Goal: Transaction & Acquisition: Purchase product/service

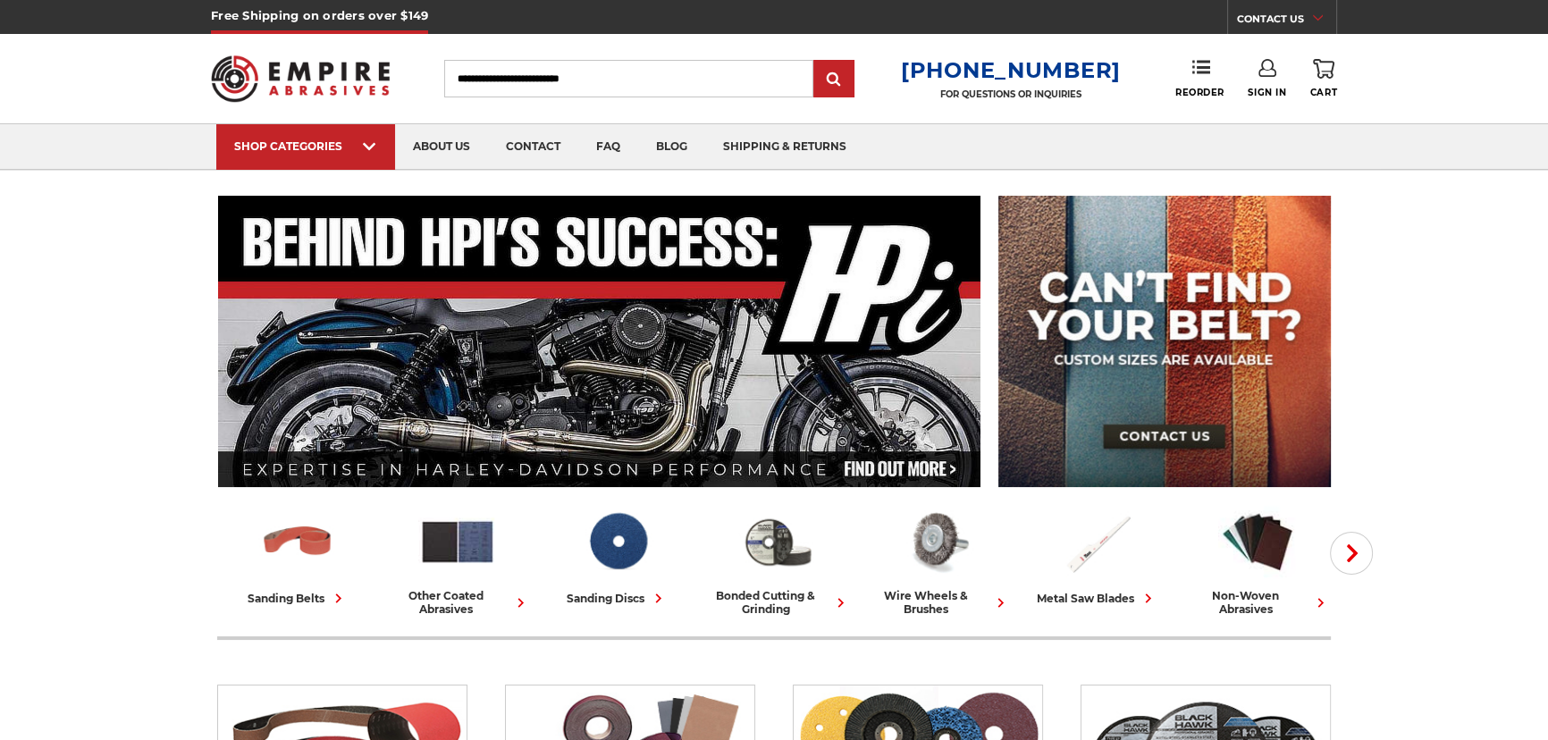
click at [1265, 66] on icon at bounding box center [1267, 68] width 18 height 18
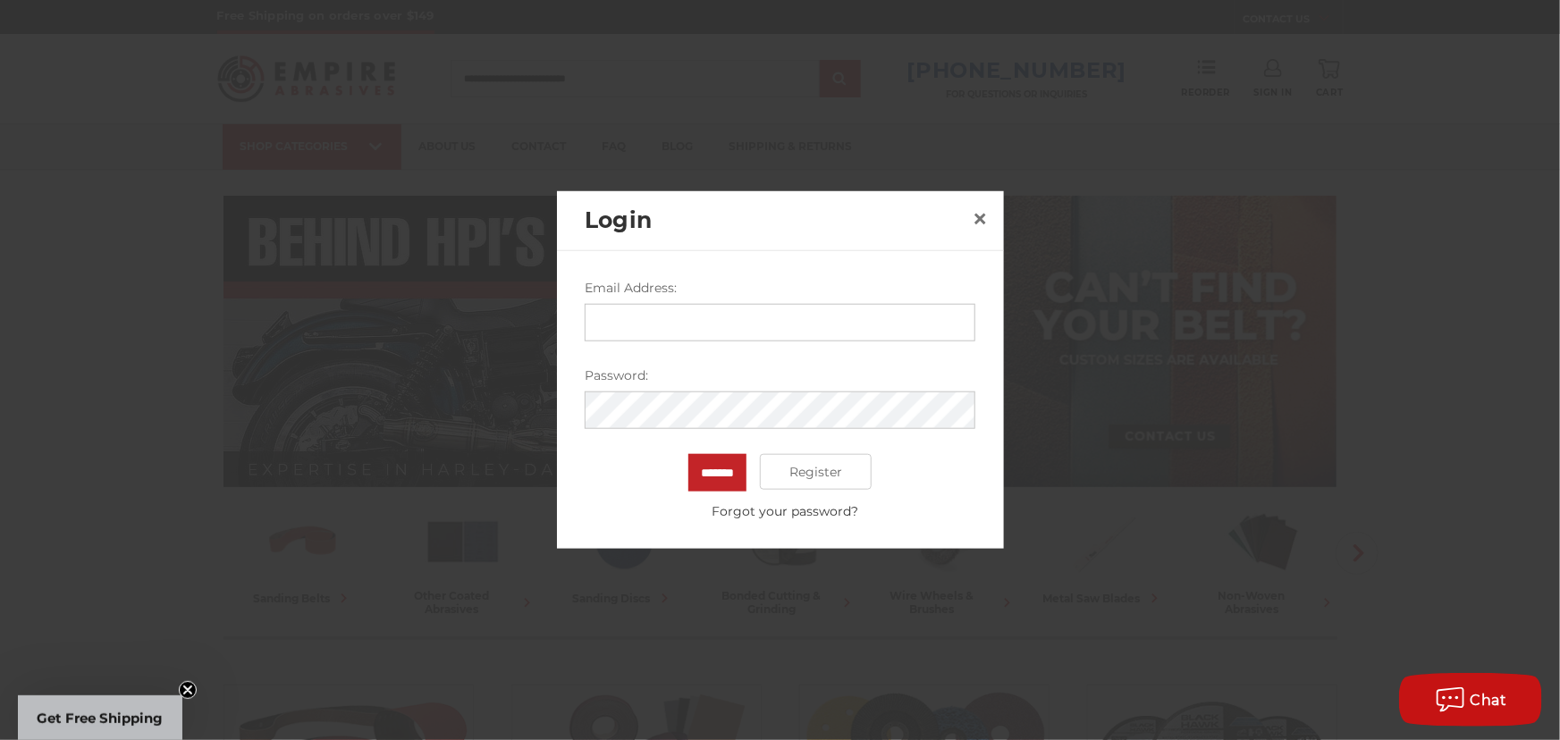
click at [657, 315] on input "Email Address:" at bounding box center [780, 323] width 391 height 38
type input "**********"
click at [688, 454] on input "*******" at bounding box center [717, 473] width 58 height 38
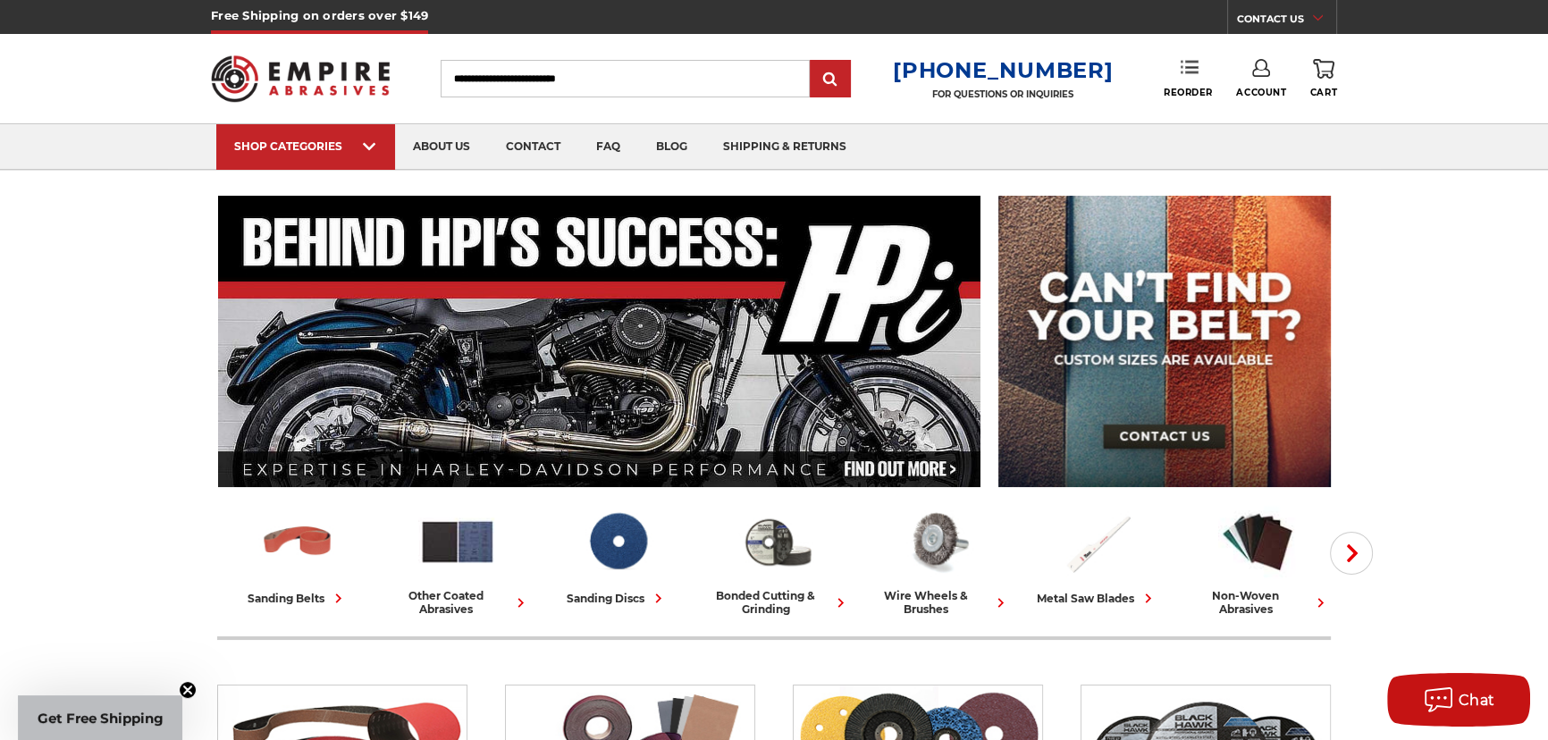
click at [1185, 80] on link "Reorder" at bounding box center [1188, 78] width 49 height 38
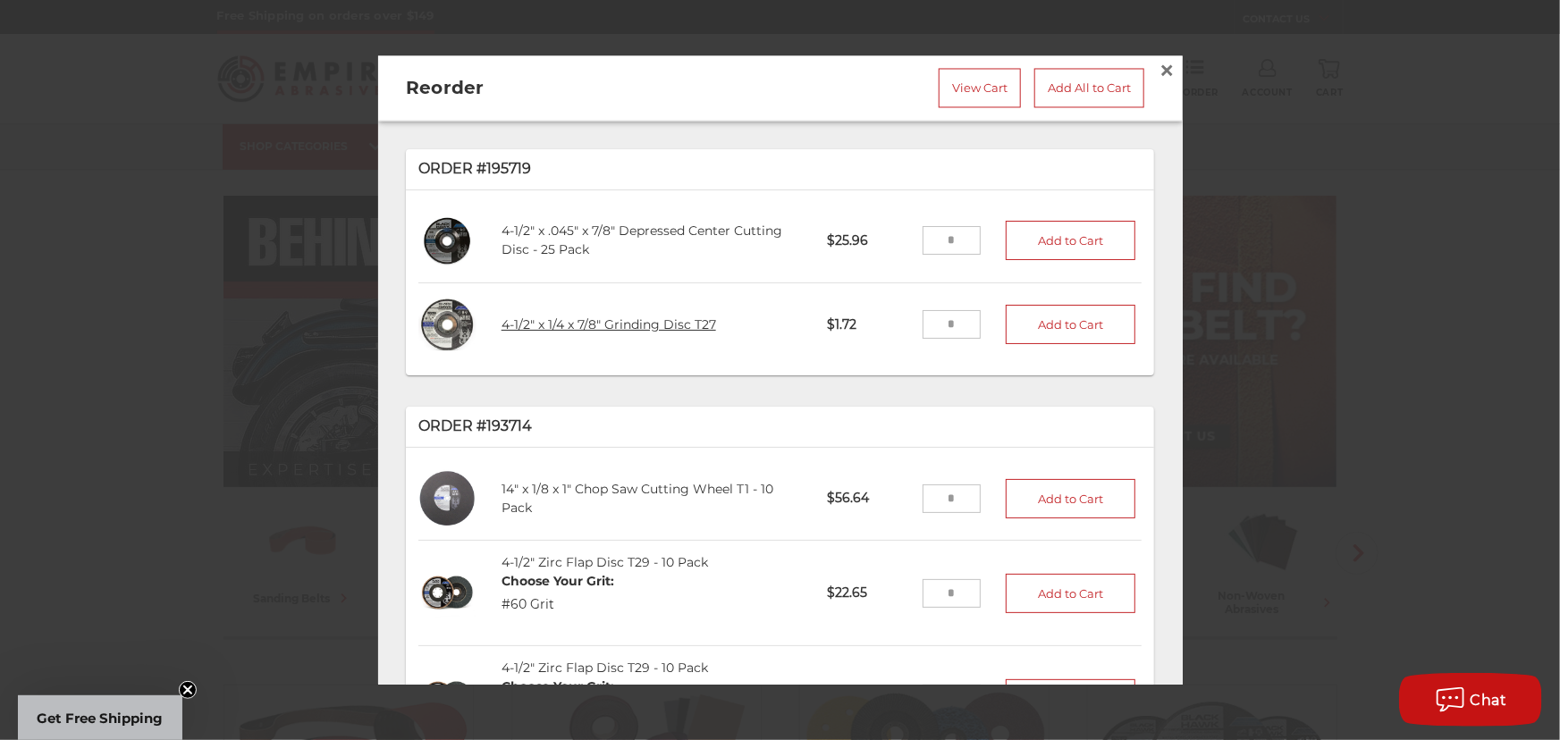
click at [670, 316] on link "4-1/2" x 1/4 x 7/8" Grinding Disc T27" at bounding box center [608, 324] width 214 height 16
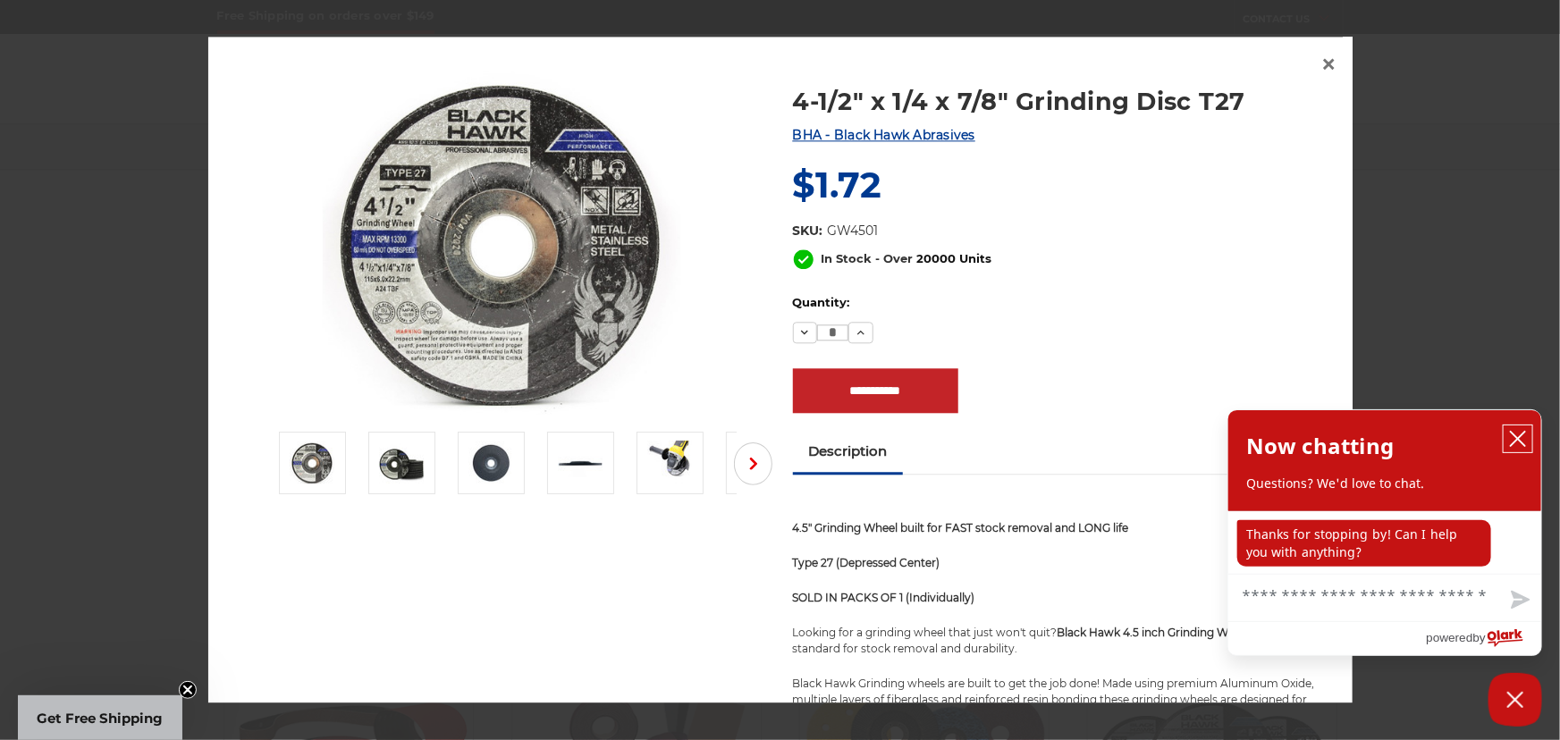
click at [1511, 428] on button "close chatbox" at bounding box center [1517, 438] width 29 height 27
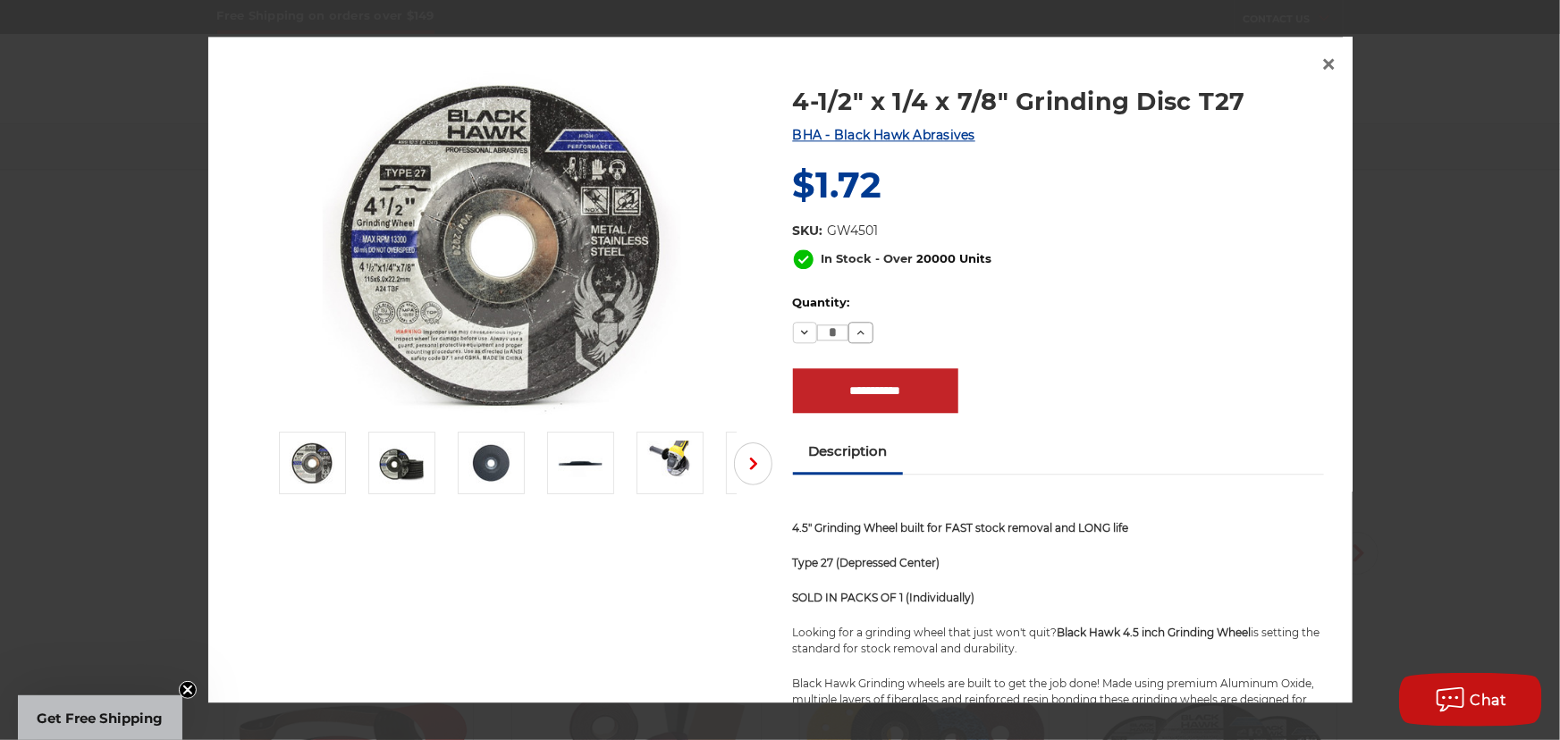
click at [858, 327] on icon at bounding box center [861, 333] width 14 height 14
click at [857, 327] on icon at bounding box center [861, 333] width 14 height 14
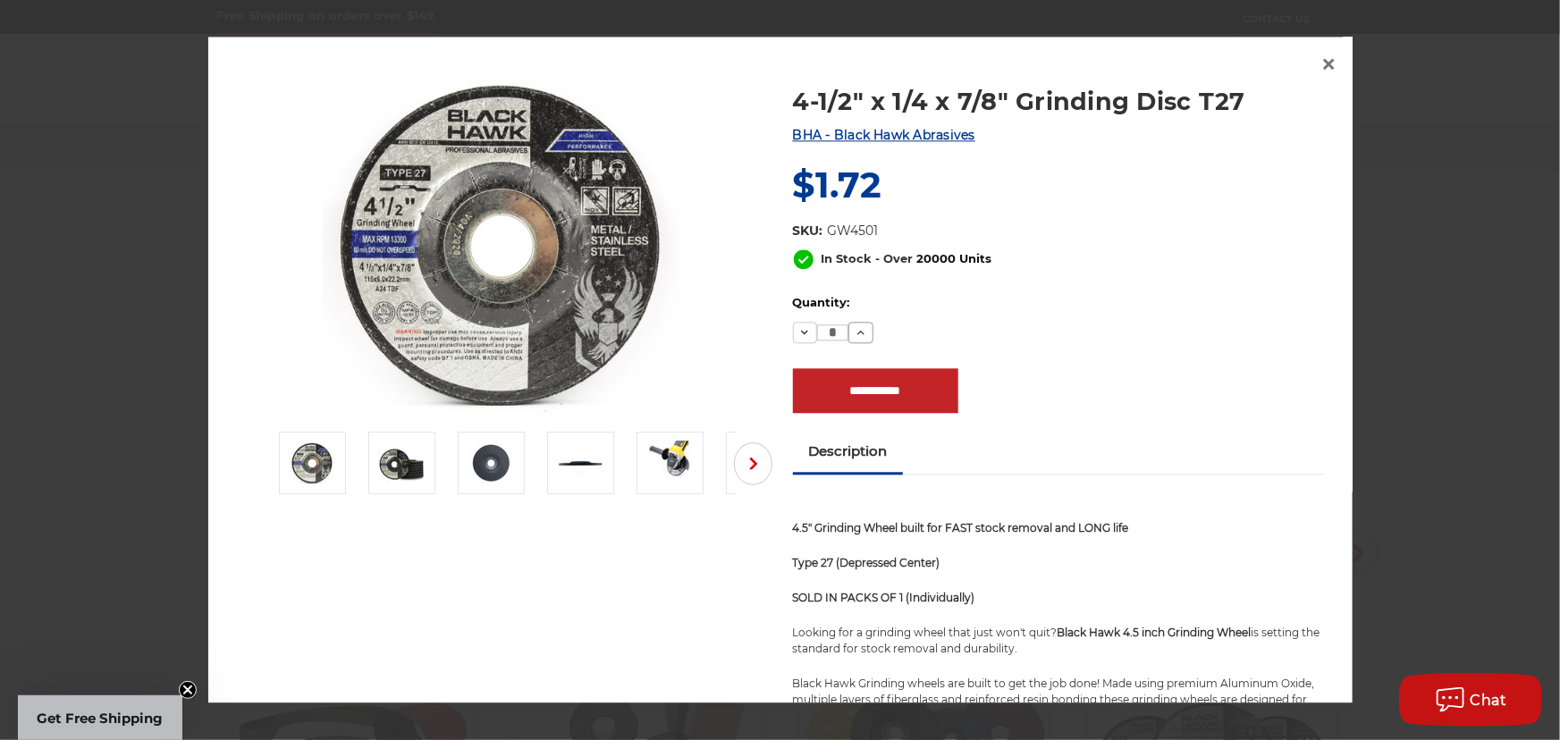
click at [857, 327] on icon at bounding box center [861, 333] width 14 height 14
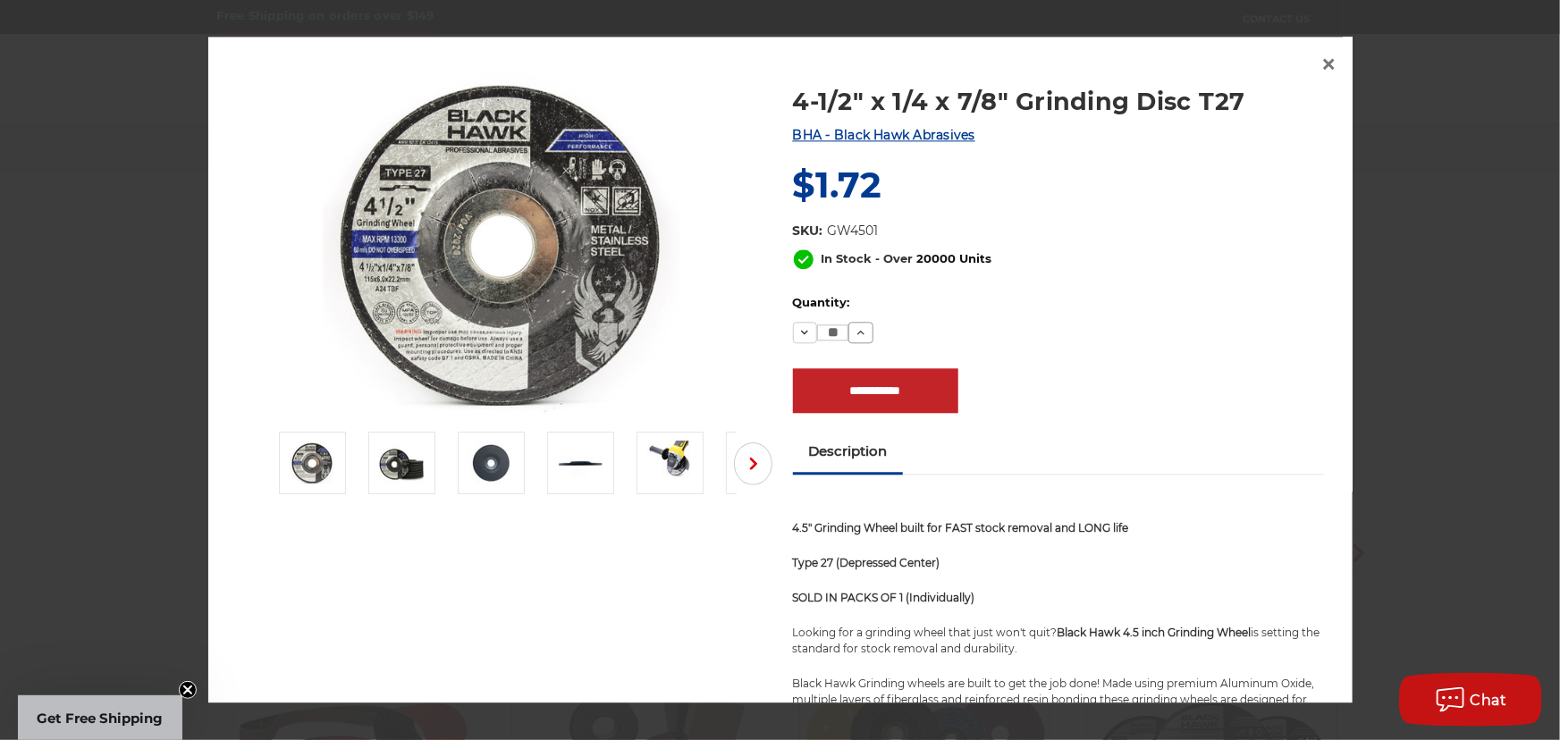
click at [857, 327] on icon at bounding box center [861, 333] width 14 height 14
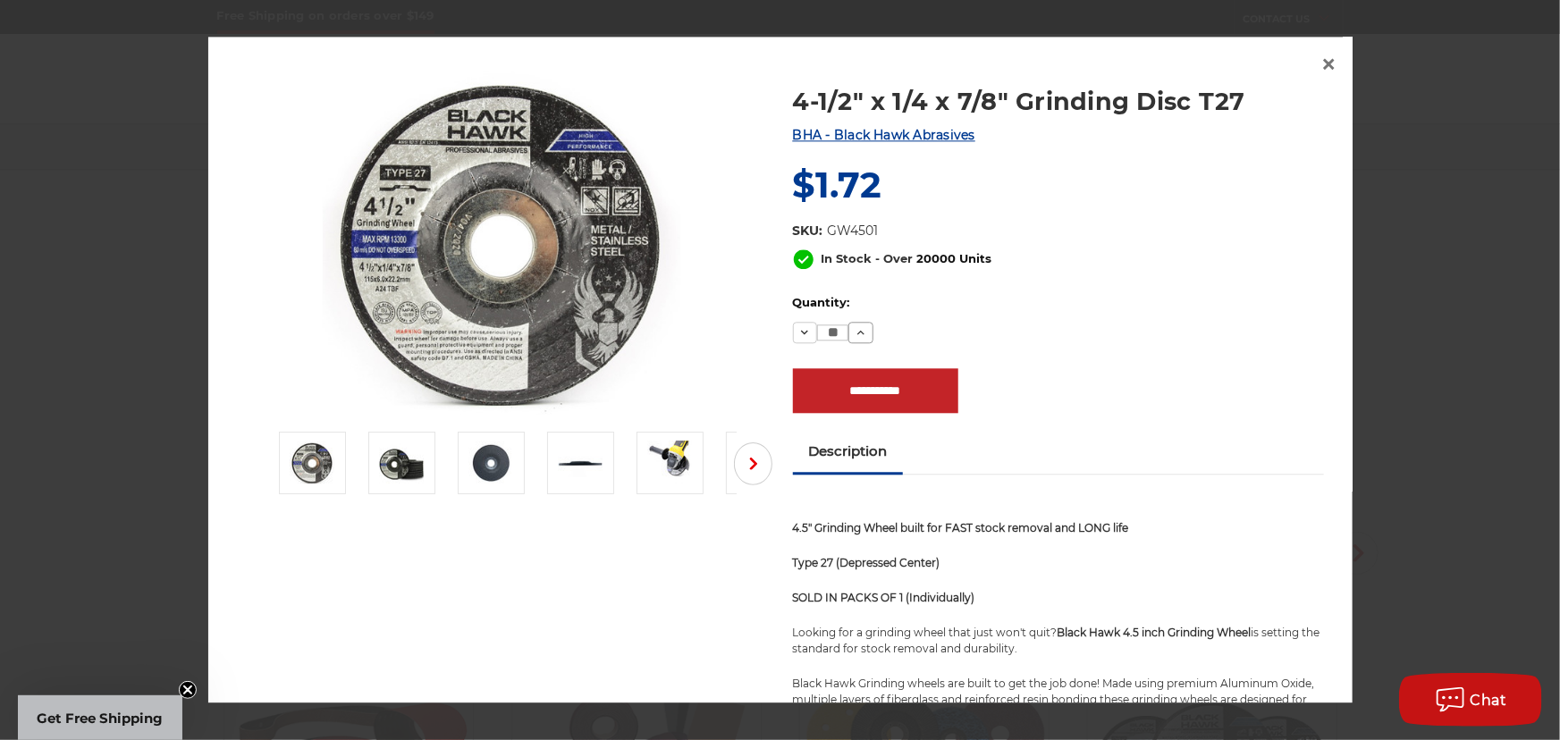
click at [857, 327] on icon at bounding box center [861, 333] width 14 height 14
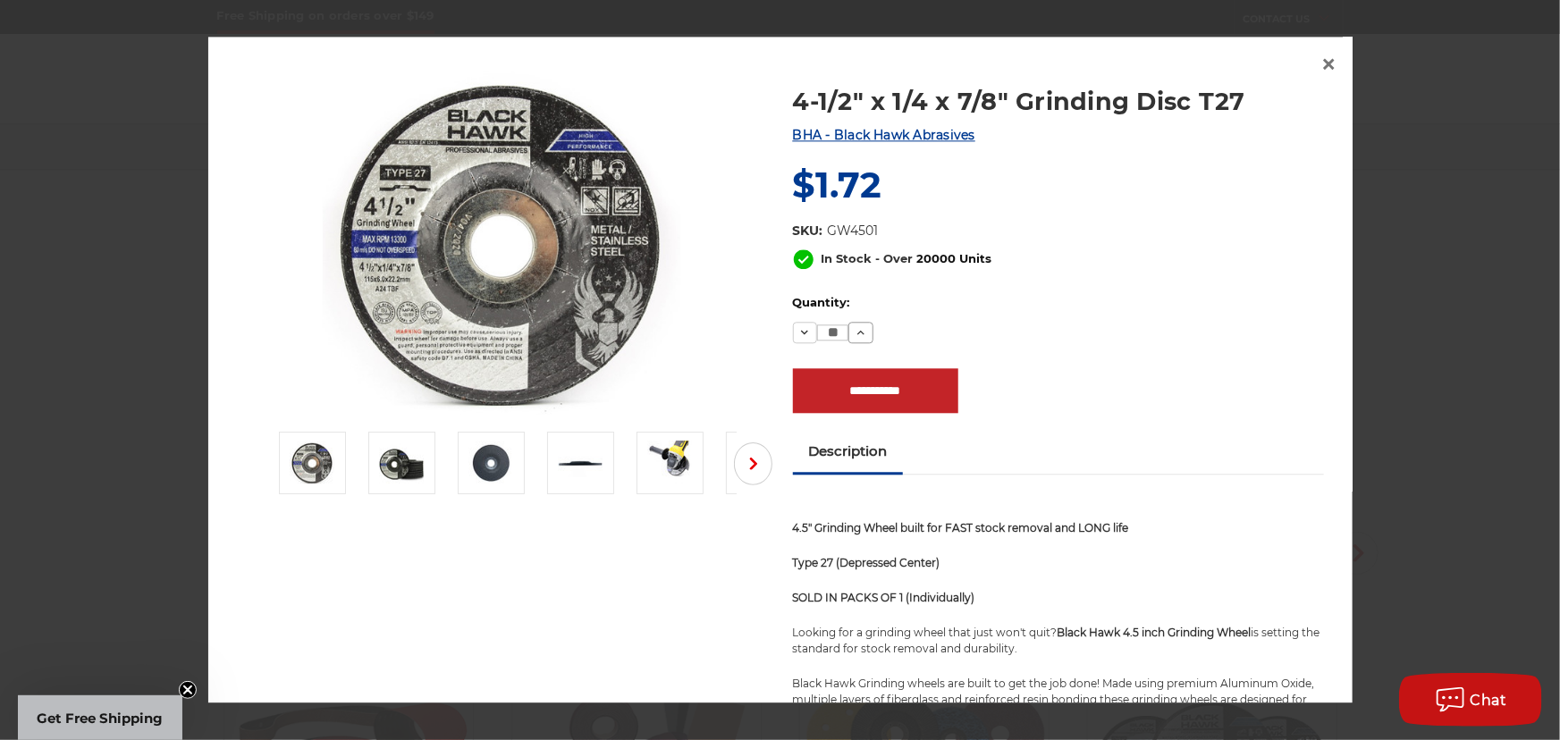
click at [857, 327] on icon at bounding box center [861, 333] width 14 height 14
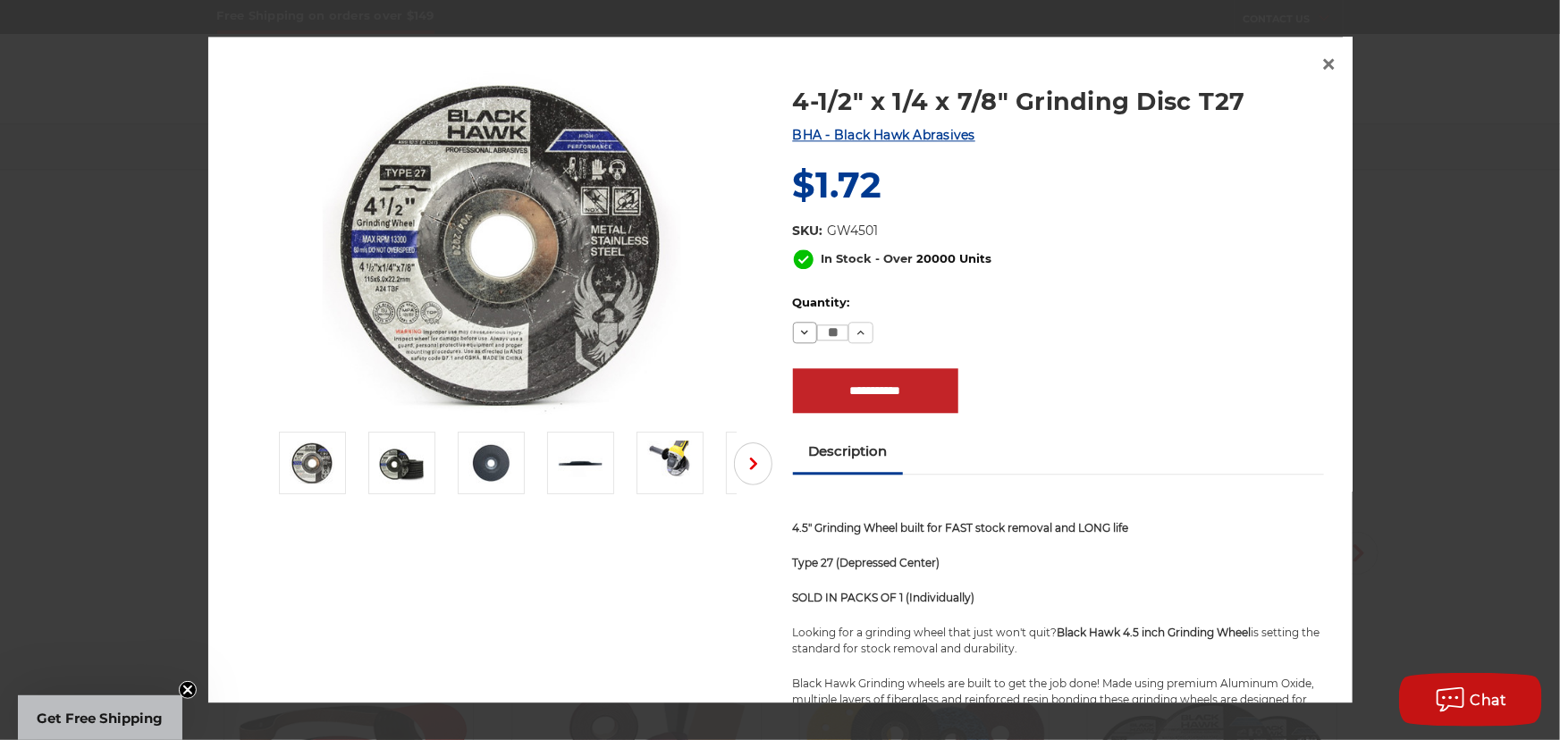
click at [793, 331] on button "Decrease Quantity:" at bounding box center [805, 332] width 25 height 21
type input "**"
click at [865, 376] on input "**********" at bounding box center [875, 391] width 165 height 45
type input "**********"
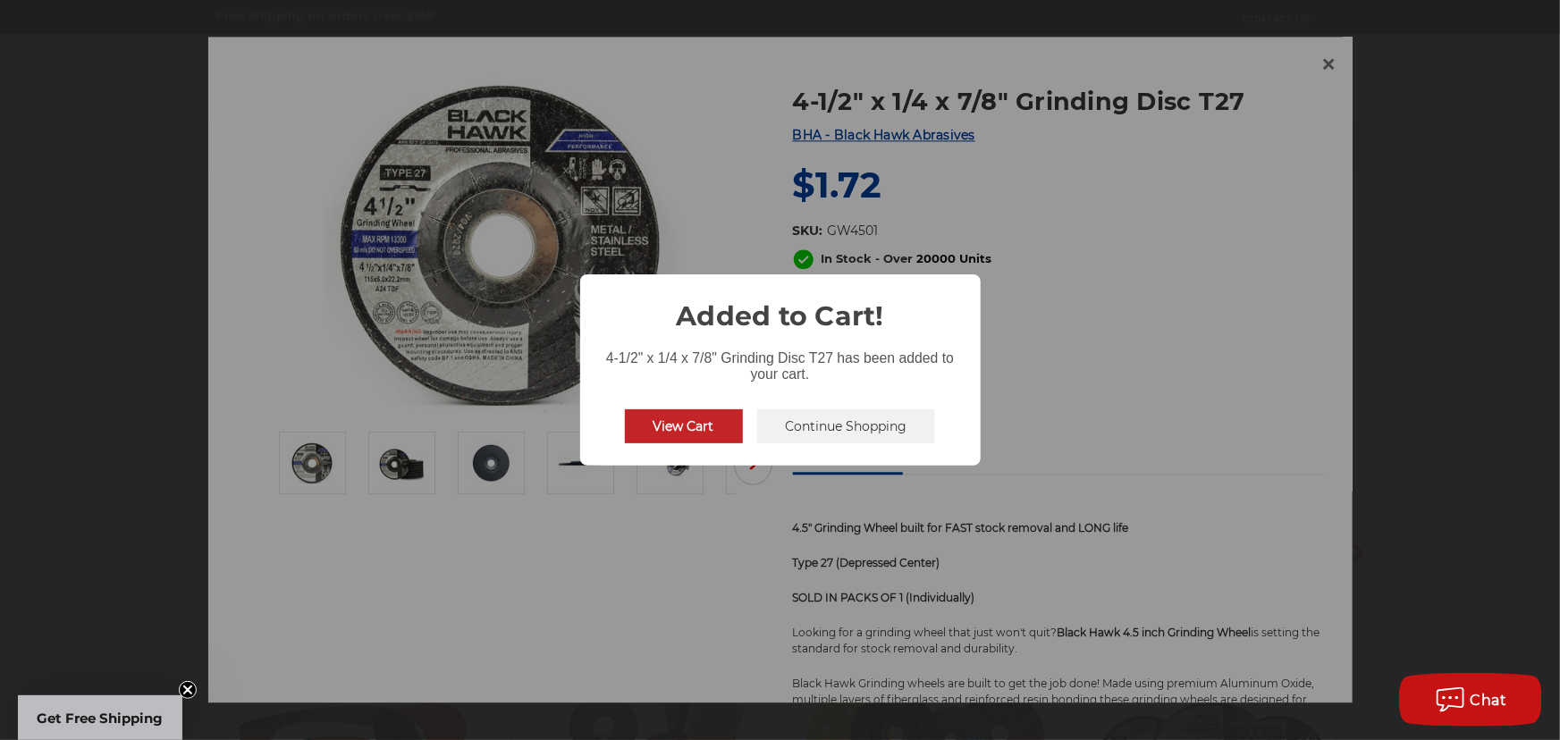
click at [783, 378] on div "4-1/2" x 1/4 x 7/8" Grinding Disc T27 has been added to your cart." at bounding box center [780, 361] width 400 height 50
click at [799, 416] on button "Continue Shopping" at bounding box center [846, 426] width 179 height 34
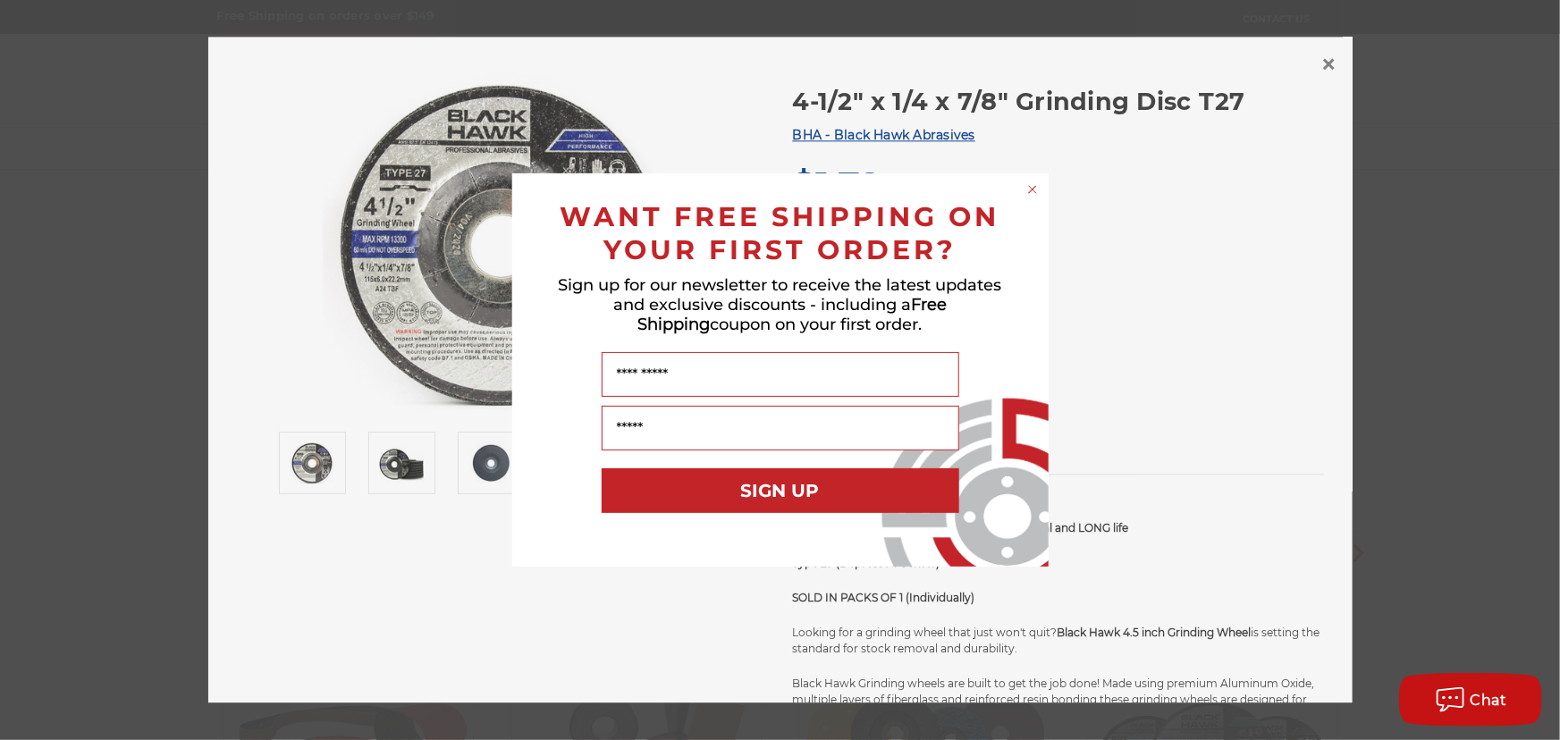
click at [1032, 188] on circle "Close dialog" at bounding box center [1031, 189] width 17 height 17
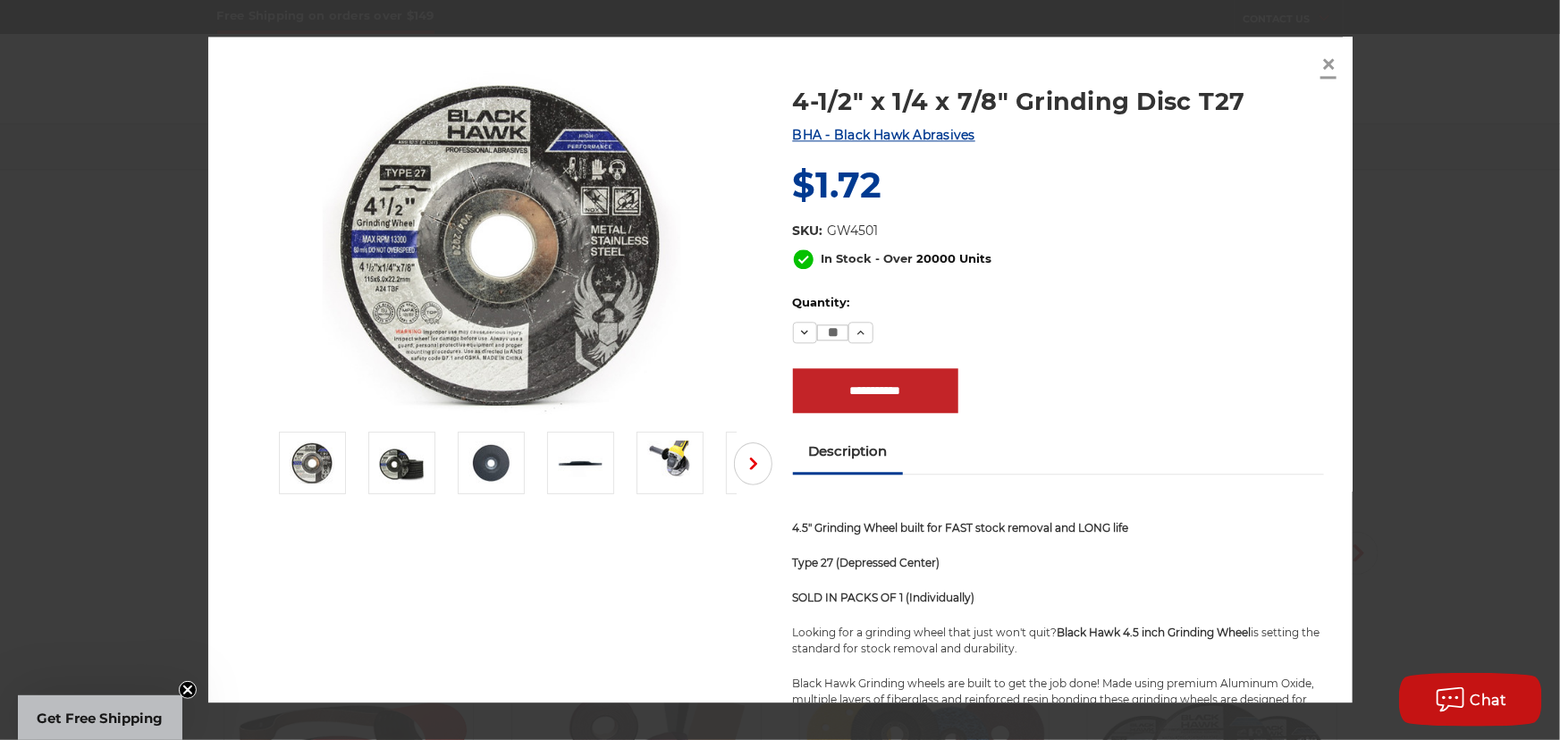
click at [1323, 66] on span "×" at bounding box center [1328, 63] width 16 height 35
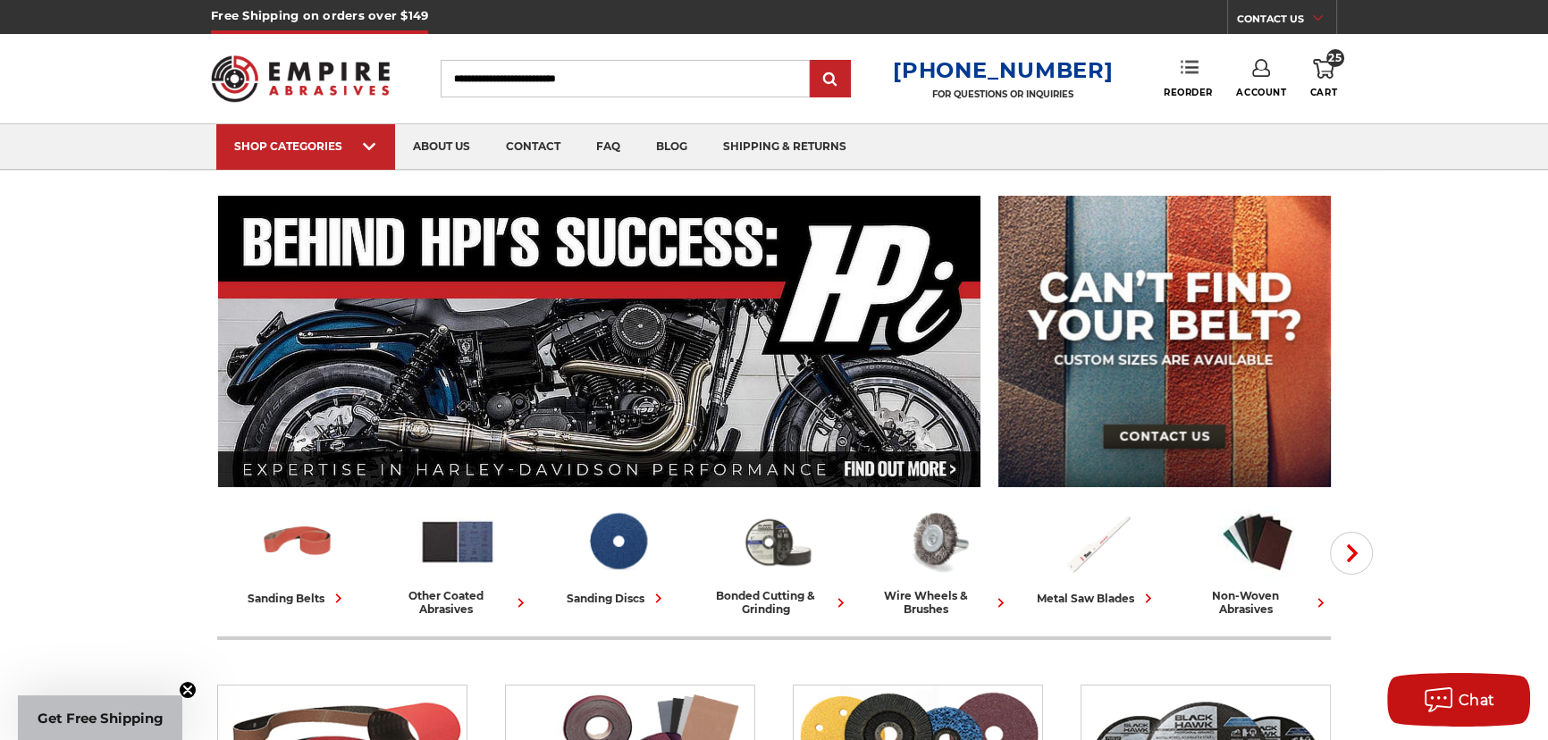
click at [1197, 76] on link "Reorder" at bounding box center [1188, 78] width 49 height 38
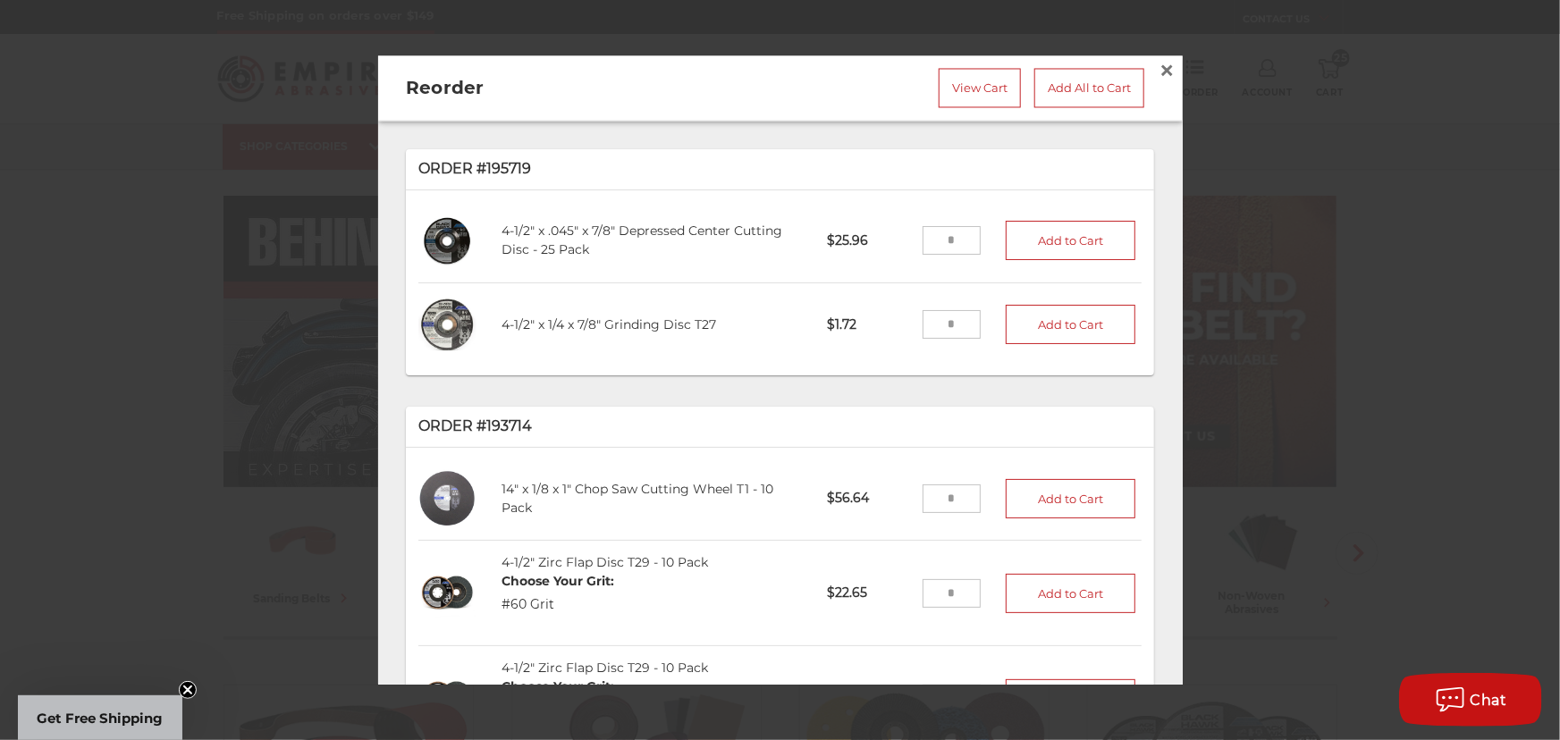
click at [947, 233] on input "tel" at bounding box center [951, 241] width 58 height 29
type input "*"
click at [1021, 225] on button "Add to Cart" at bounding box center [1070, 241] width 130 height 39
click at [1159, 61] on span "×" at bounding box center [1167, 71] width 16 height 35
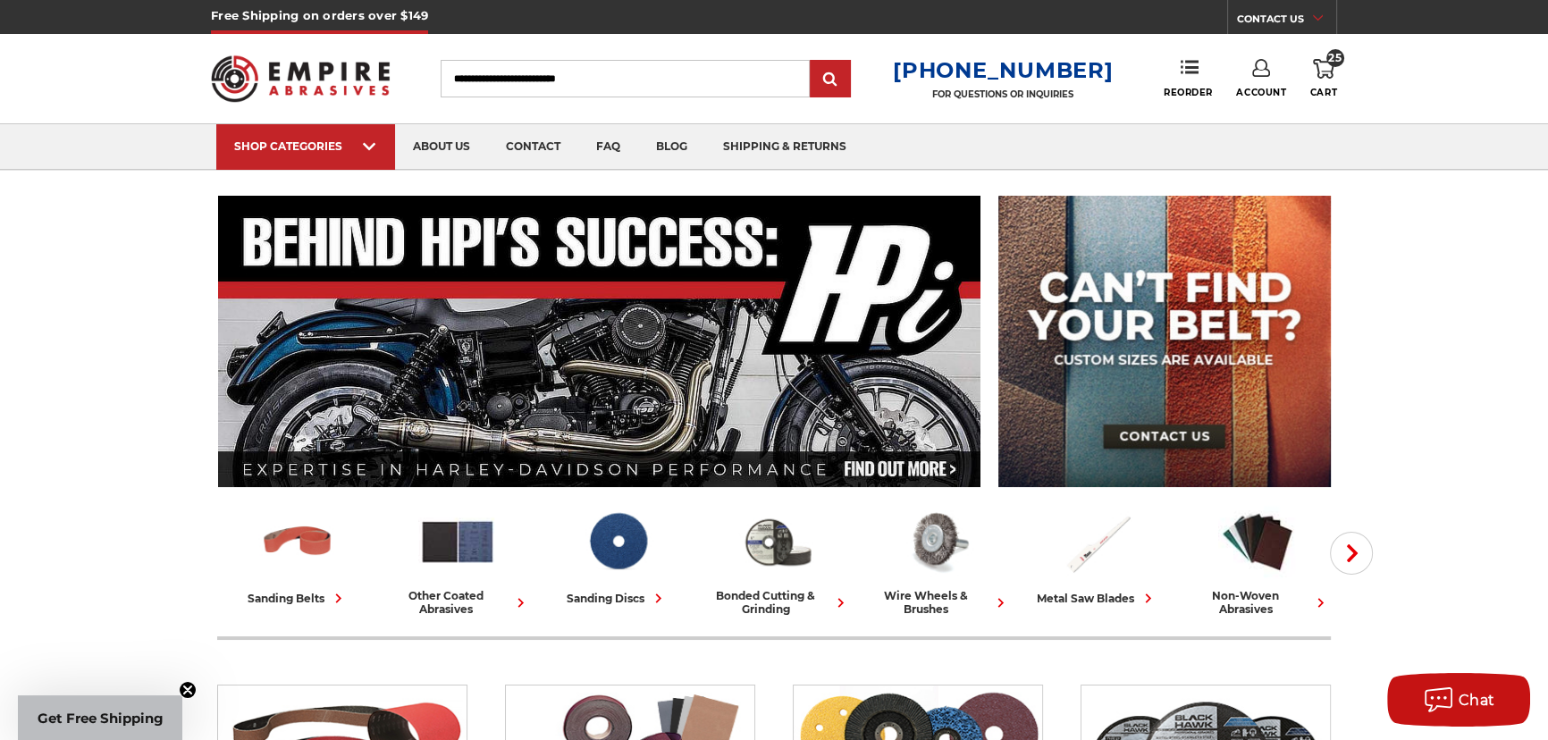
click at [1325, 76] on icon at bounding box center [1323, 69] width 21 height 20
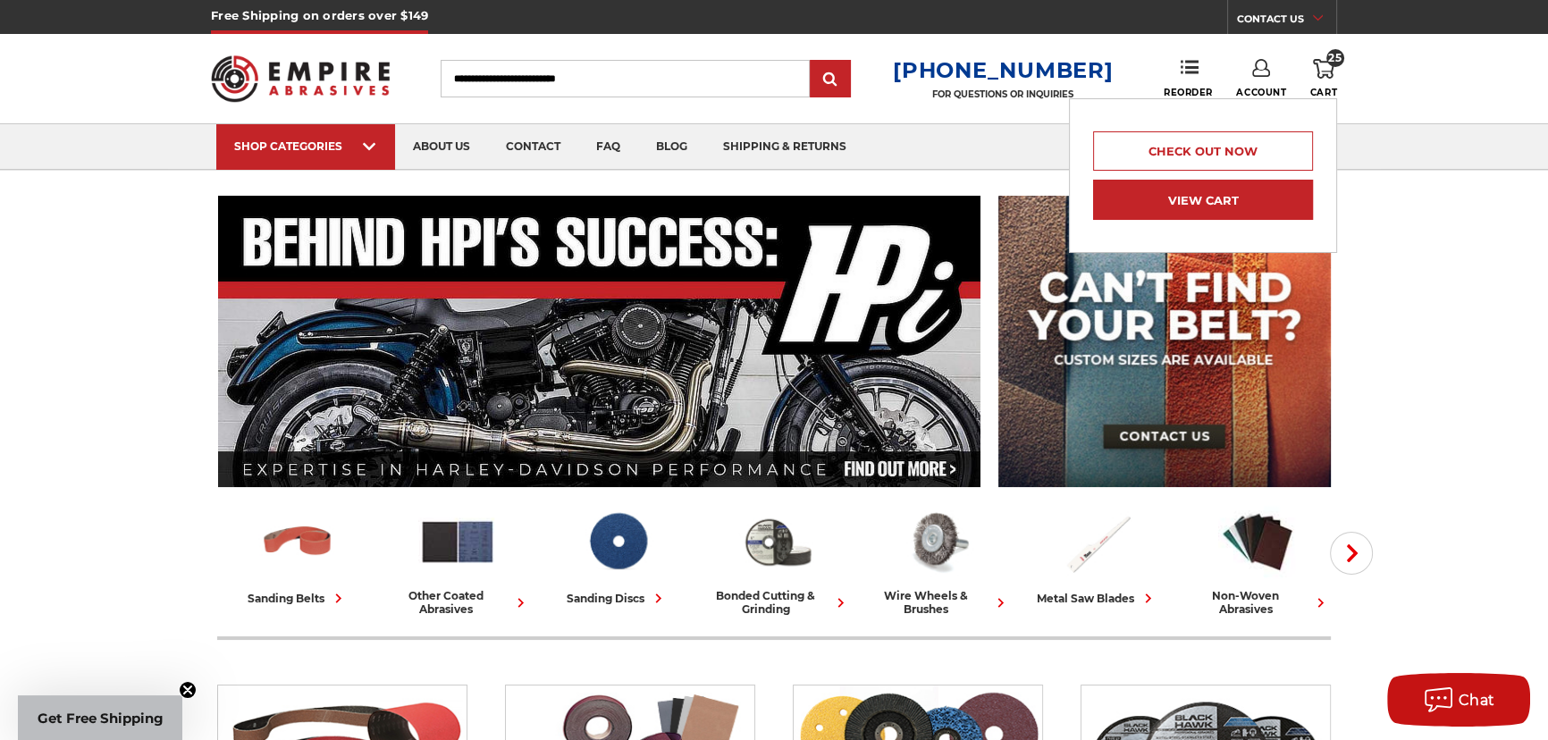
click at [1206, 193] on link "View Cart" at bounding box center [1203, 200] width 220 height 40
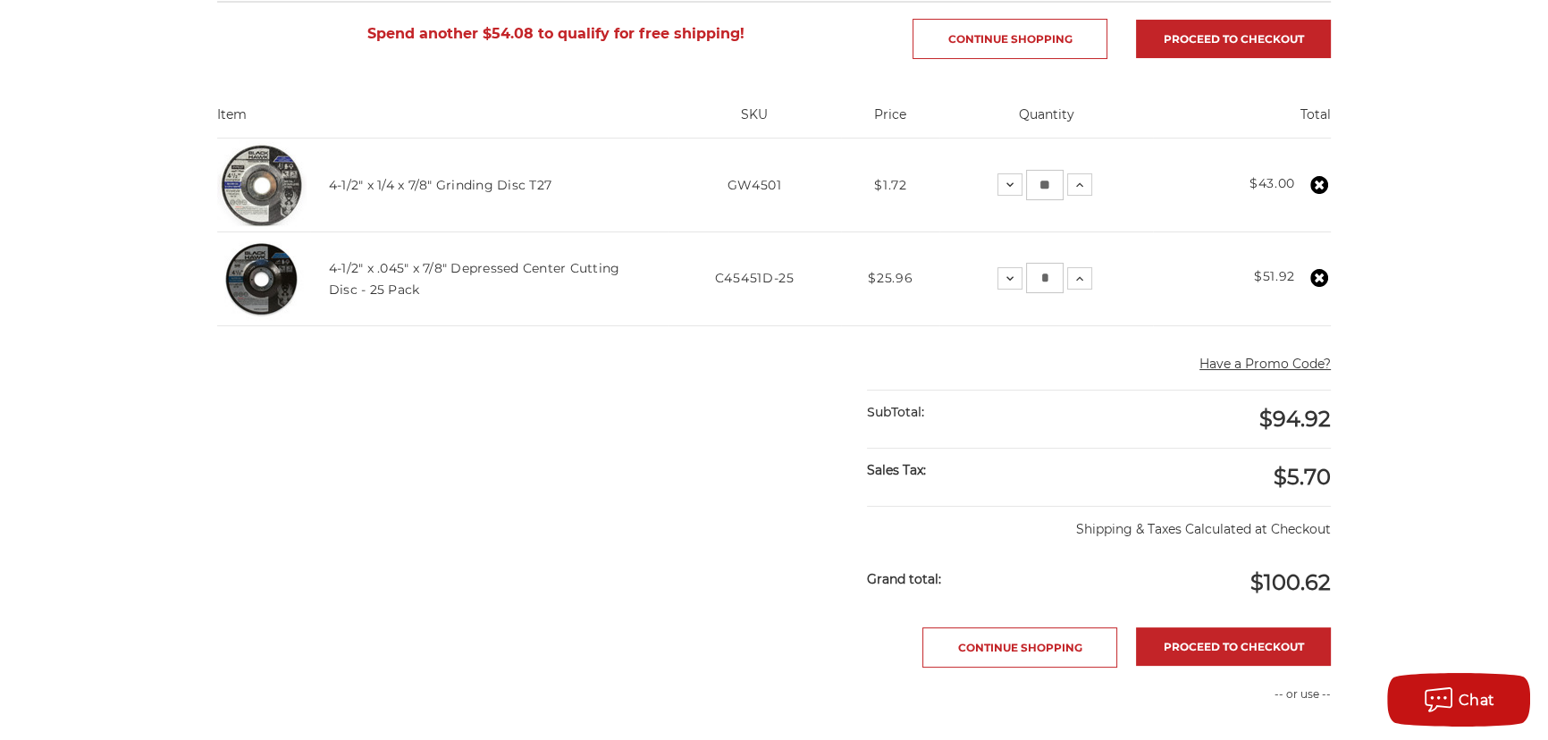
scroll to position [487, 0]
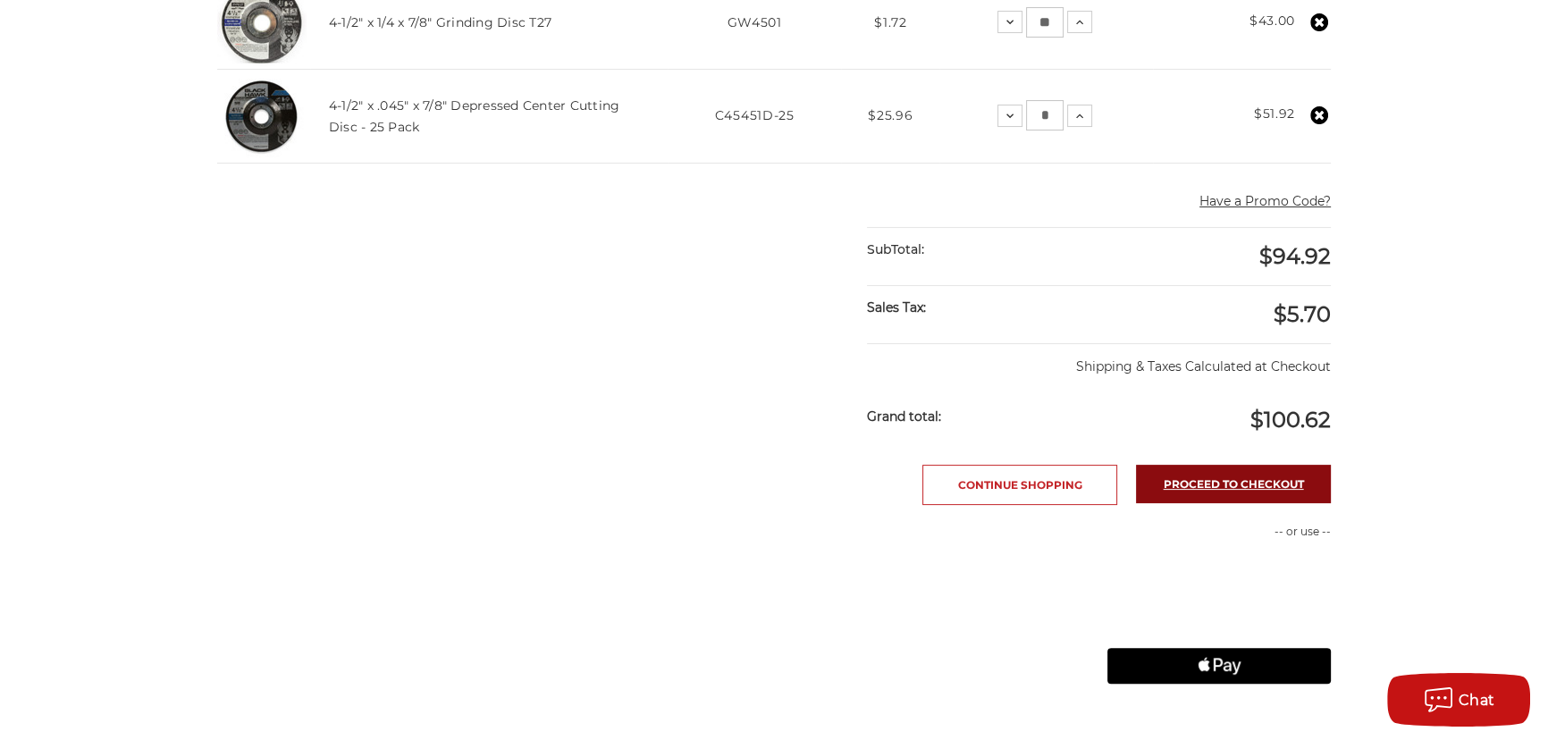
click at [1195, 477] on link "Proceed to checkout" at bounding box center [1233, 484] width 195 height 38
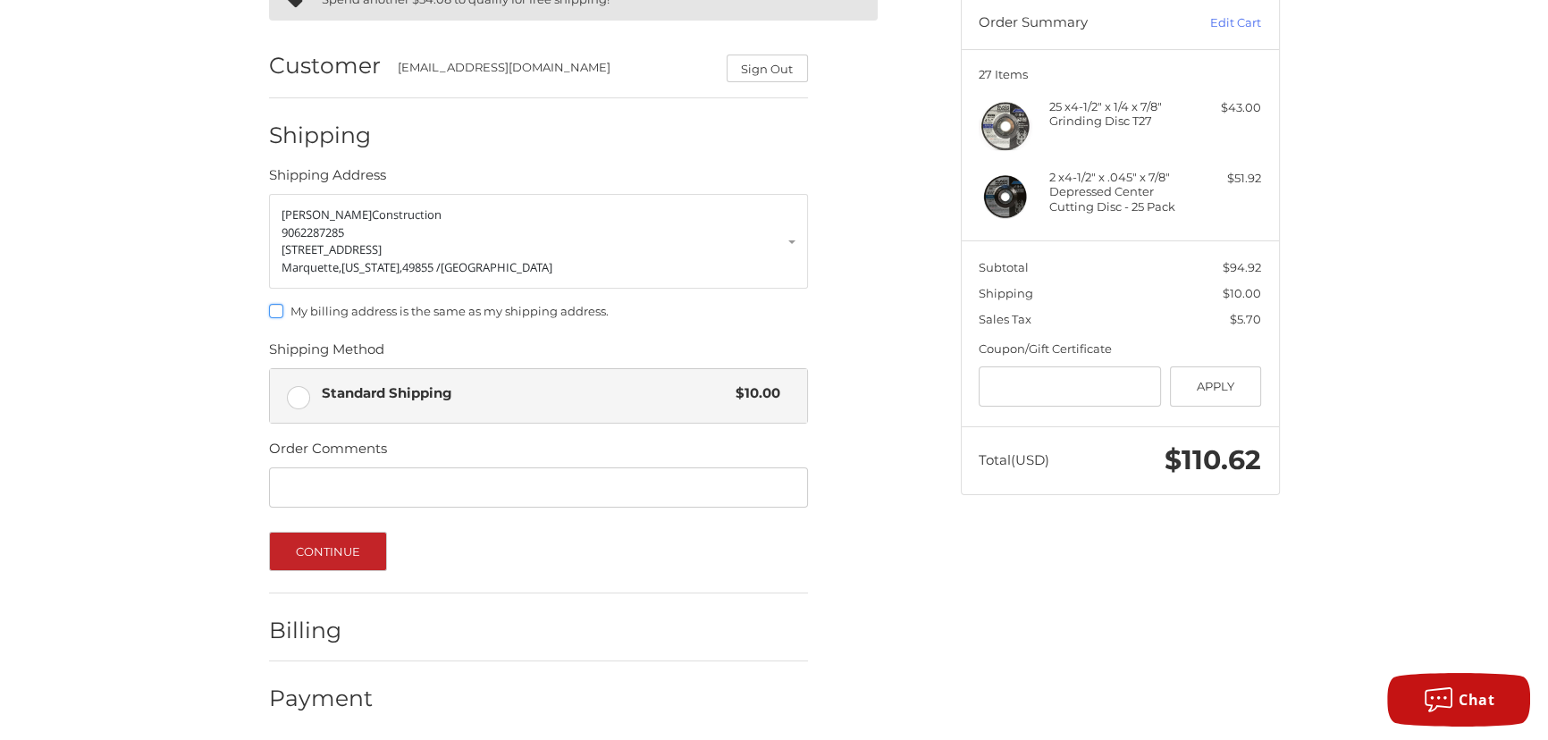
scroll to position [186, 0]
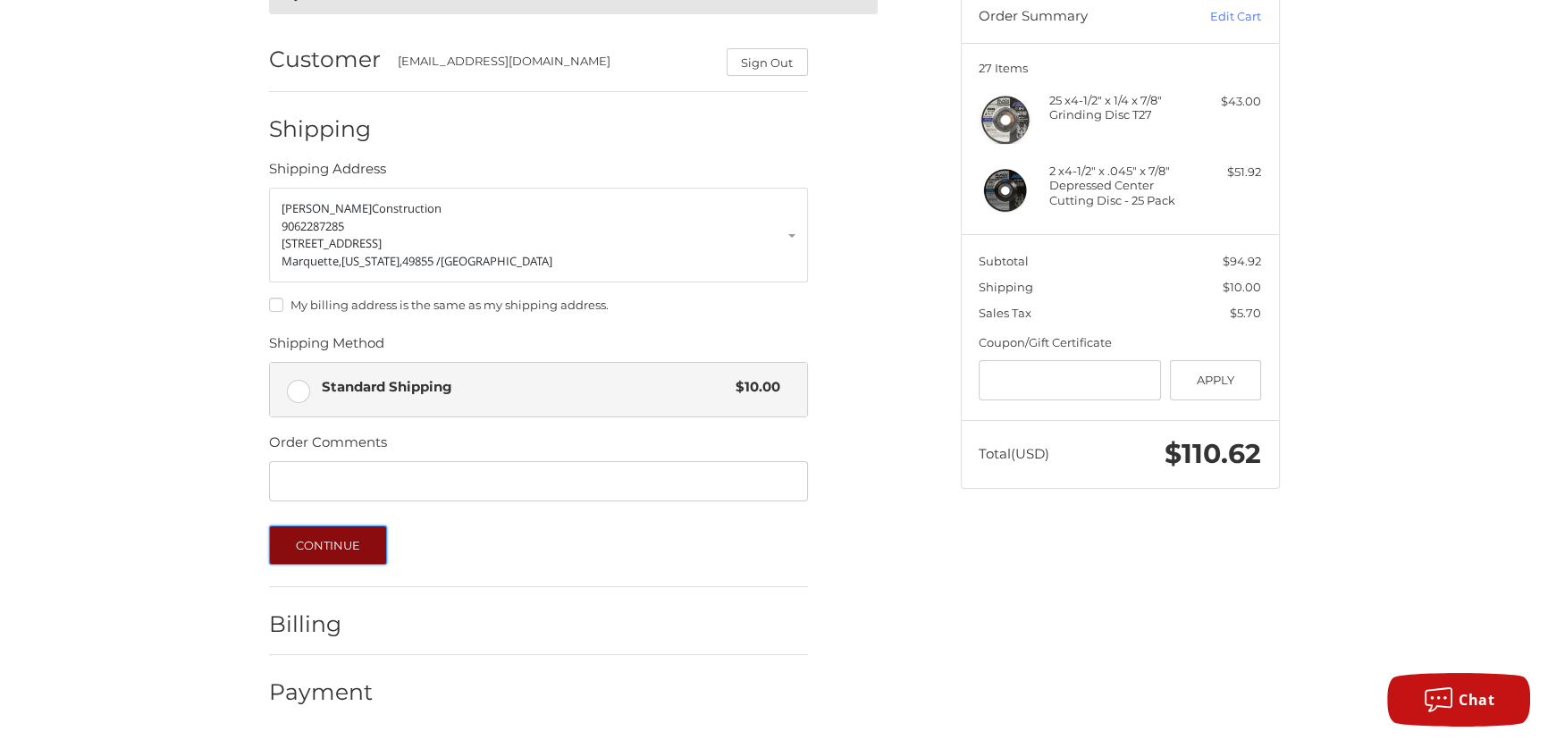
click at [349, 541] on button "Continue" at bounding box center [328, 545] width 119 height 39
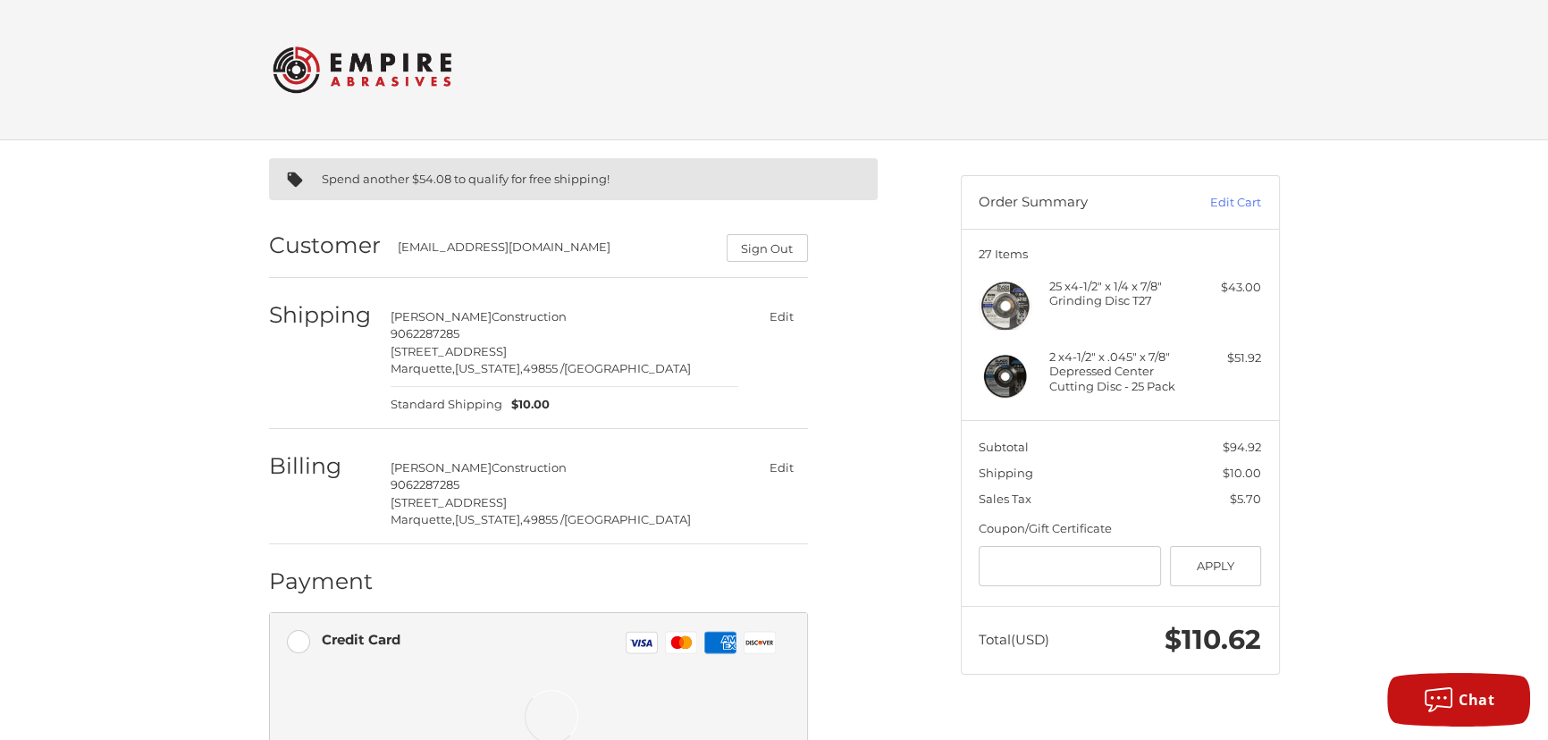
scroll to position [323, 0]
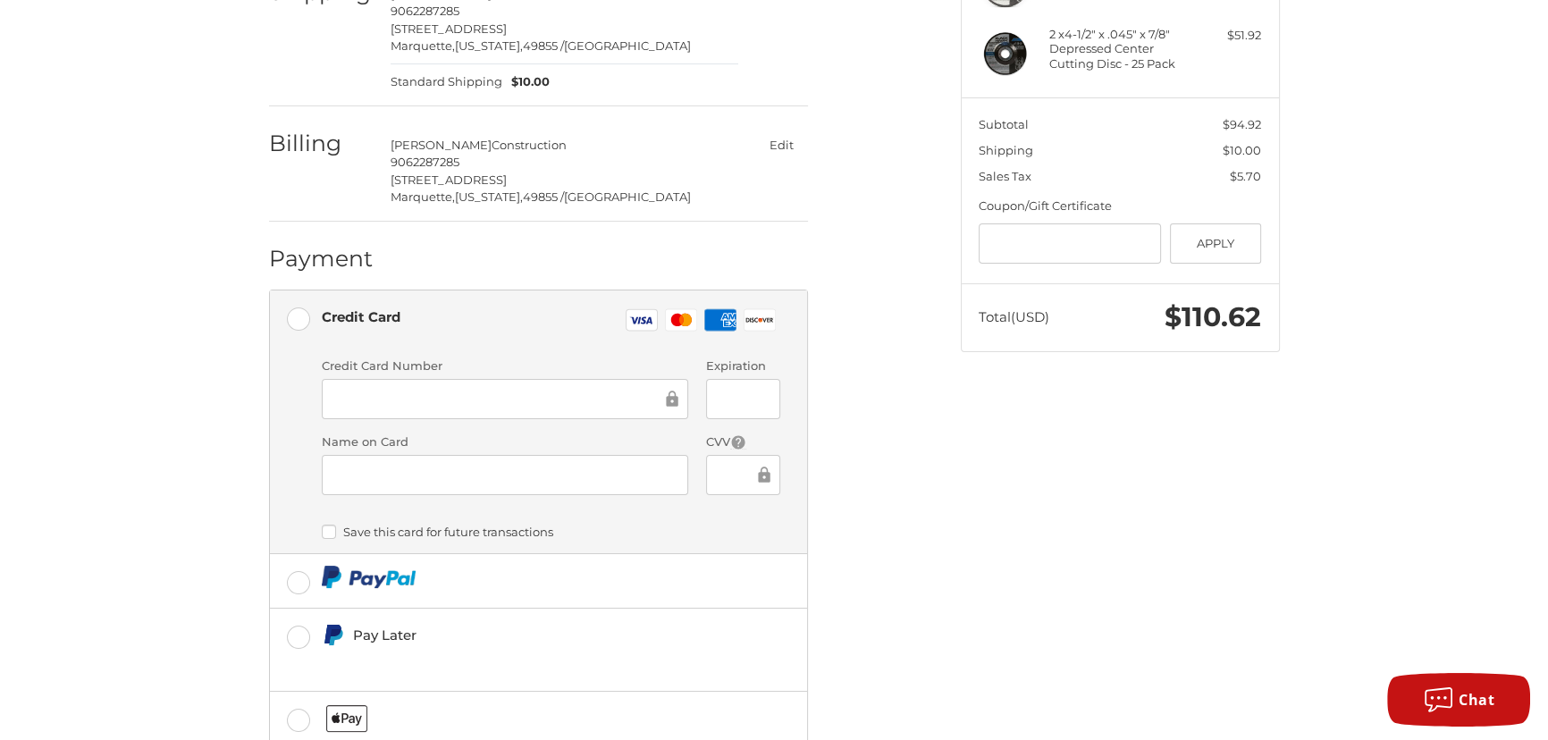
click at [396, 383] on div at bounding box center [505, 399] width 366 height 40
click at [552, 455] on div at bounding box center [505, 475] width 366 height 40
click at [1046, 459] on div "Spend another $54.08 to qualify for free shipping! Customer Shop@Smith49855.net…" at bounding box center [774, 337] width 1072 height 1038
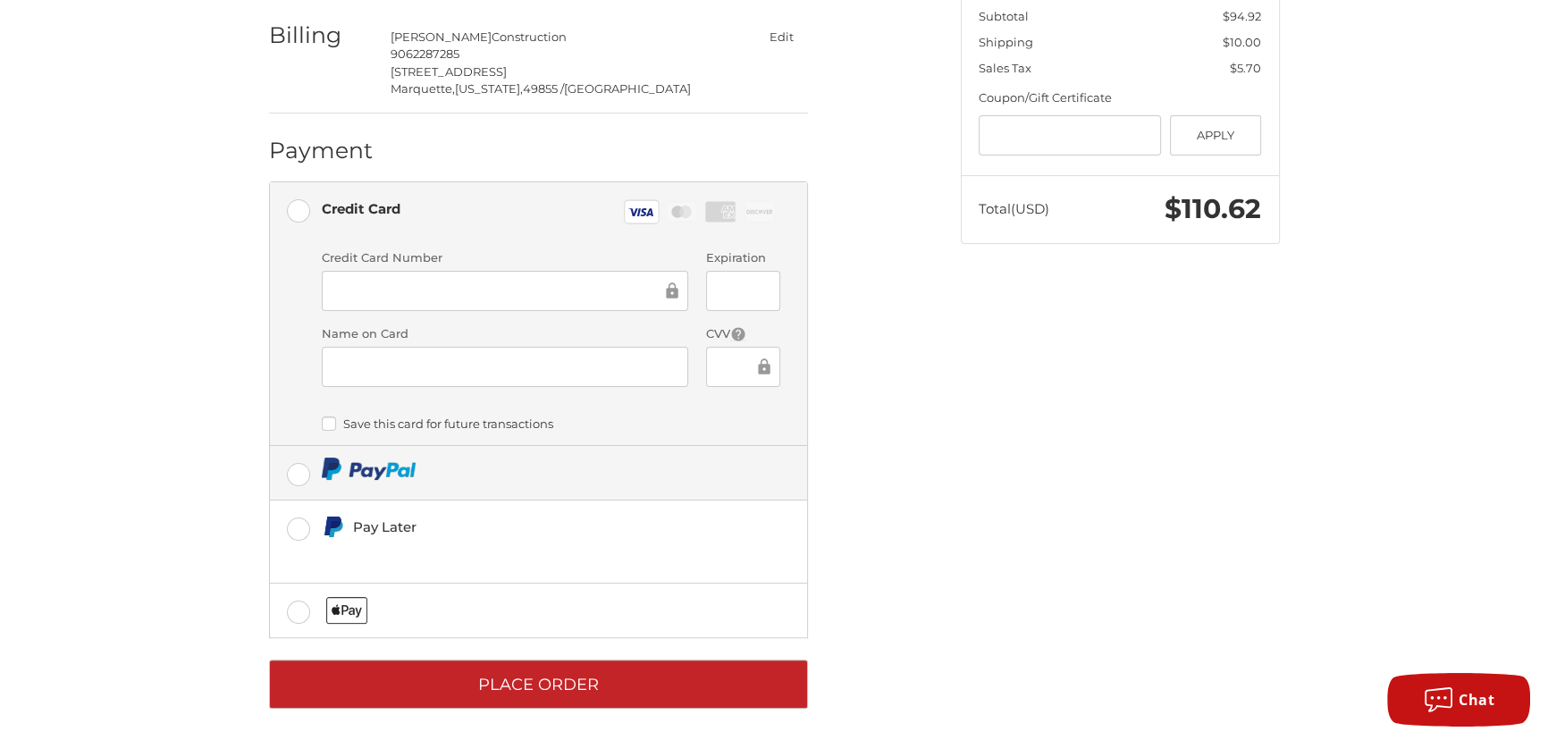
scroll to position [438, 0]
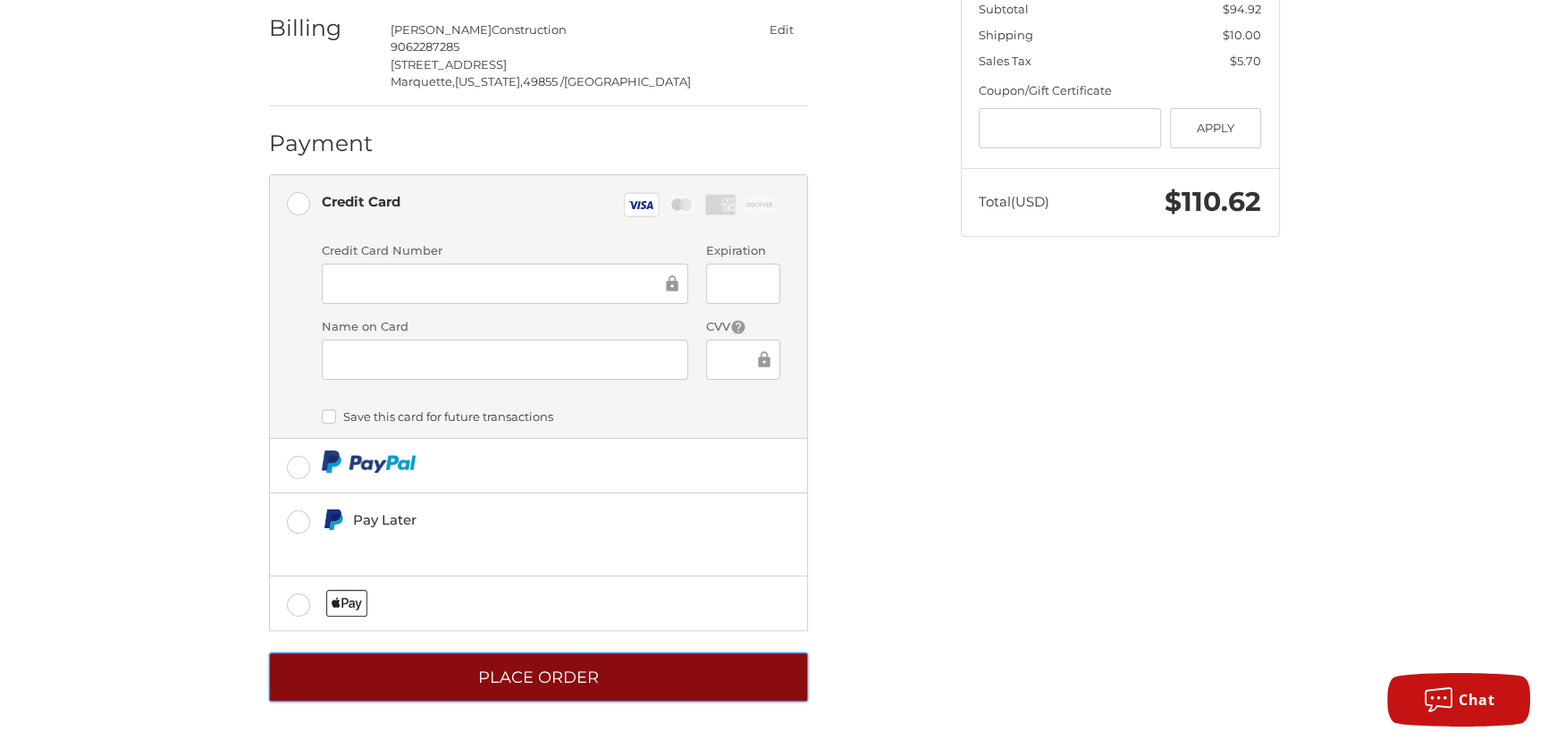
click at [491, 679] on button "Place Order" at bounding box center [538, 676] width 539 height 49
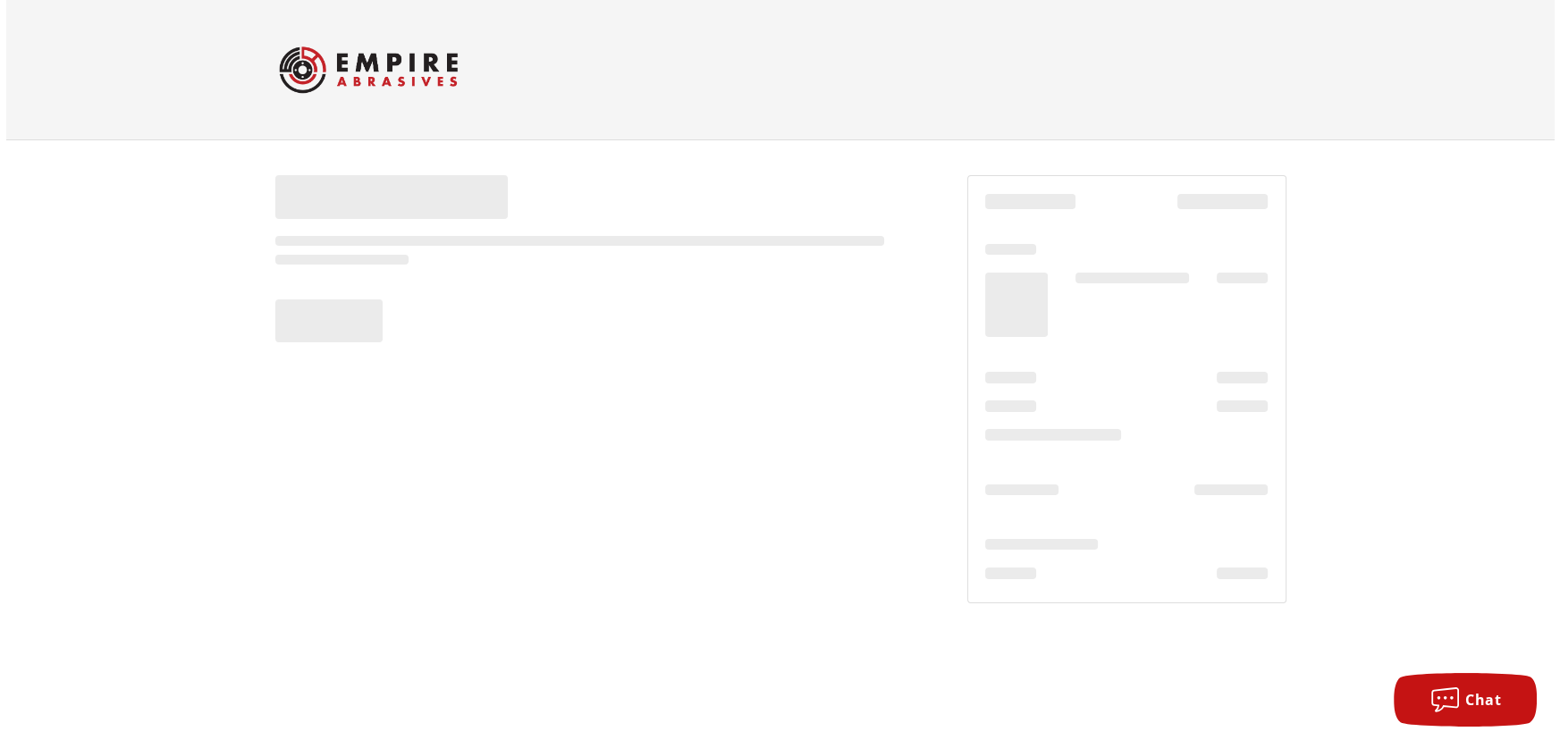
scroll to position [0, 0]
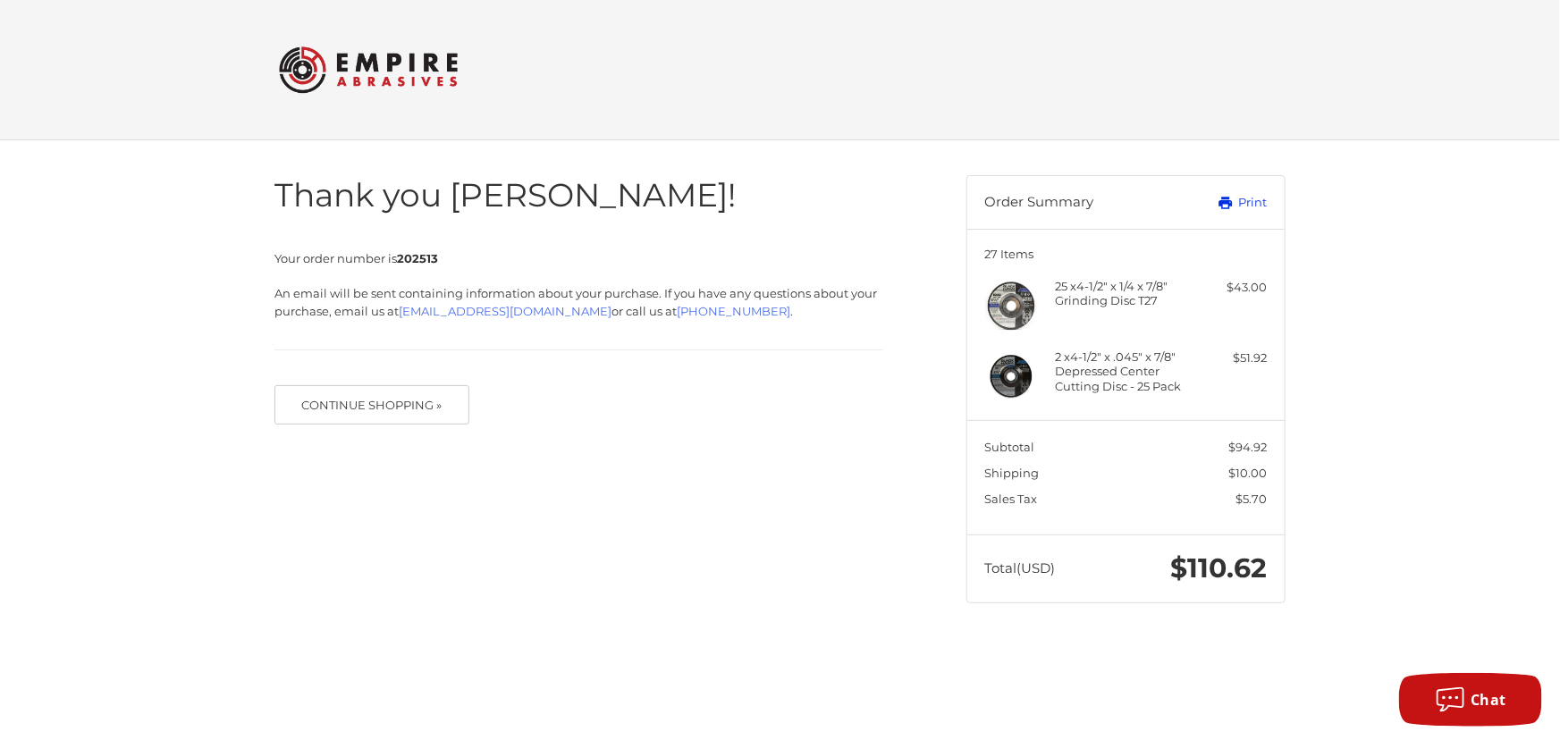
click at [1245, 198] on link "Print" at bounding box center [1222, 203] width 88 height 18
